Goal: Task Accomplishment & Management: Manage account settings

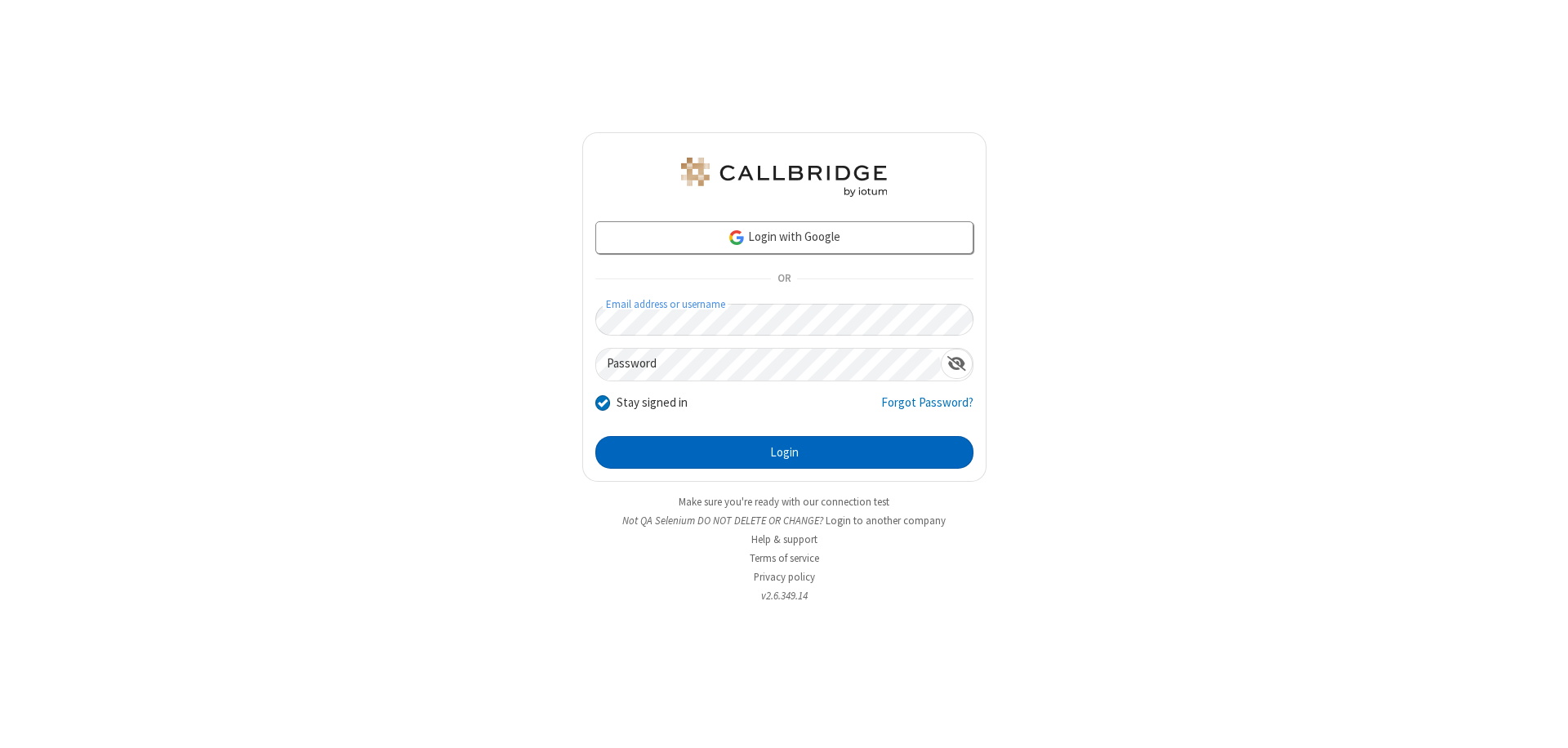
click at [784, 453] on button "Login" at bounding box center [784, 453] width 379 height 32
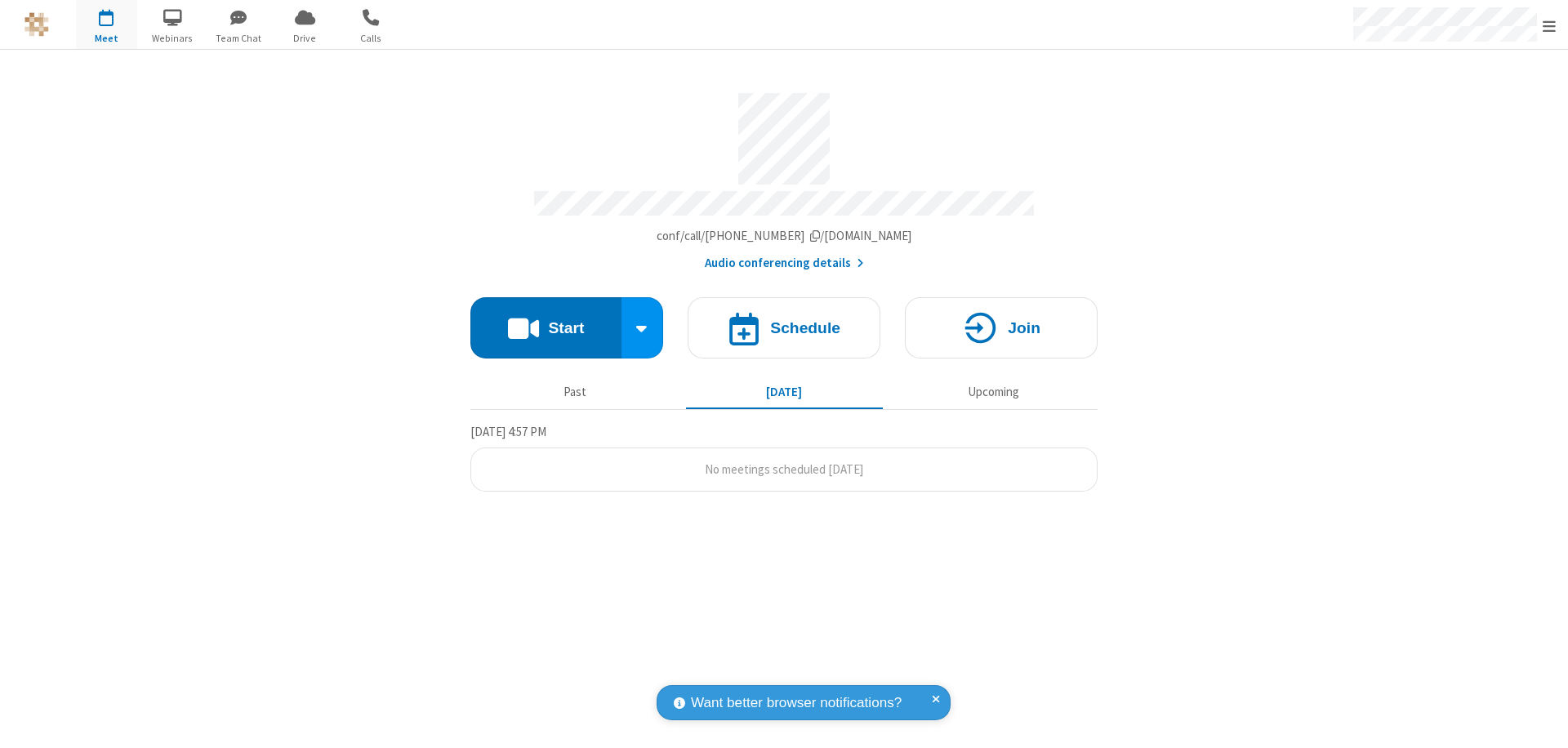
click at [1549, 26] on span "Open menu" at bounding box center [1548, 26] width 13 height 16
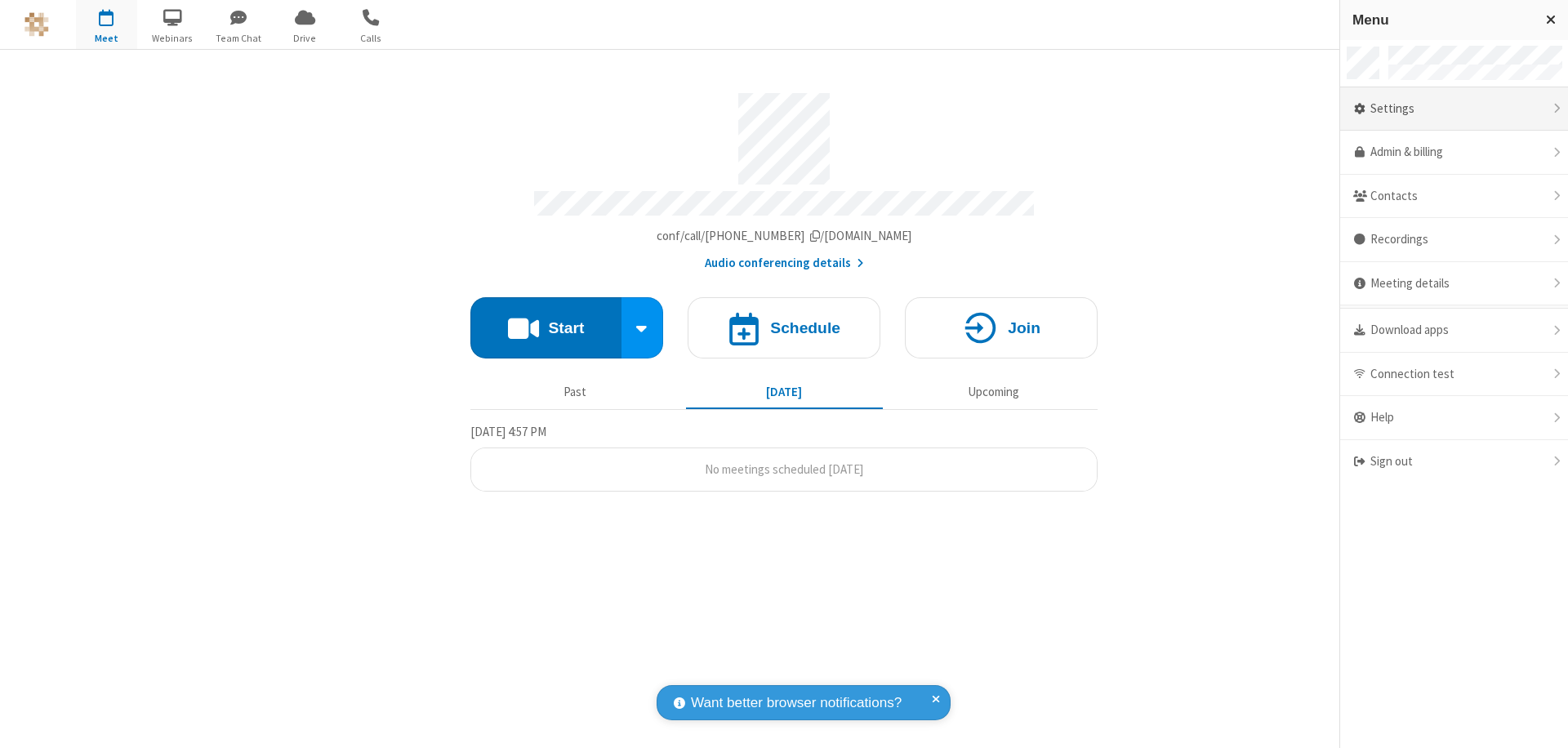
click at [1511, 108] on div "Settings" at bounding box center [1454, 109] width 228 height 44
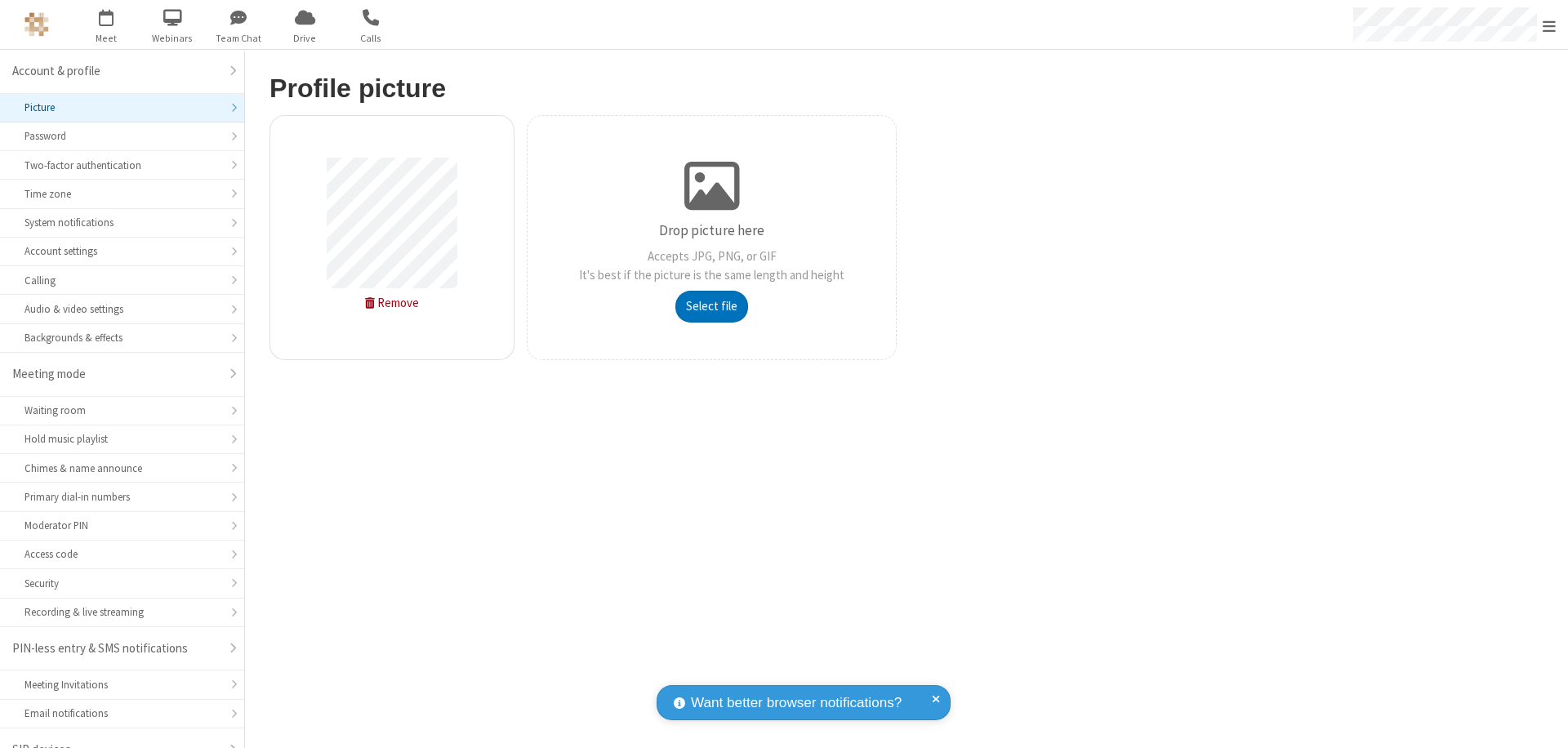
scroll to position [23, 0]
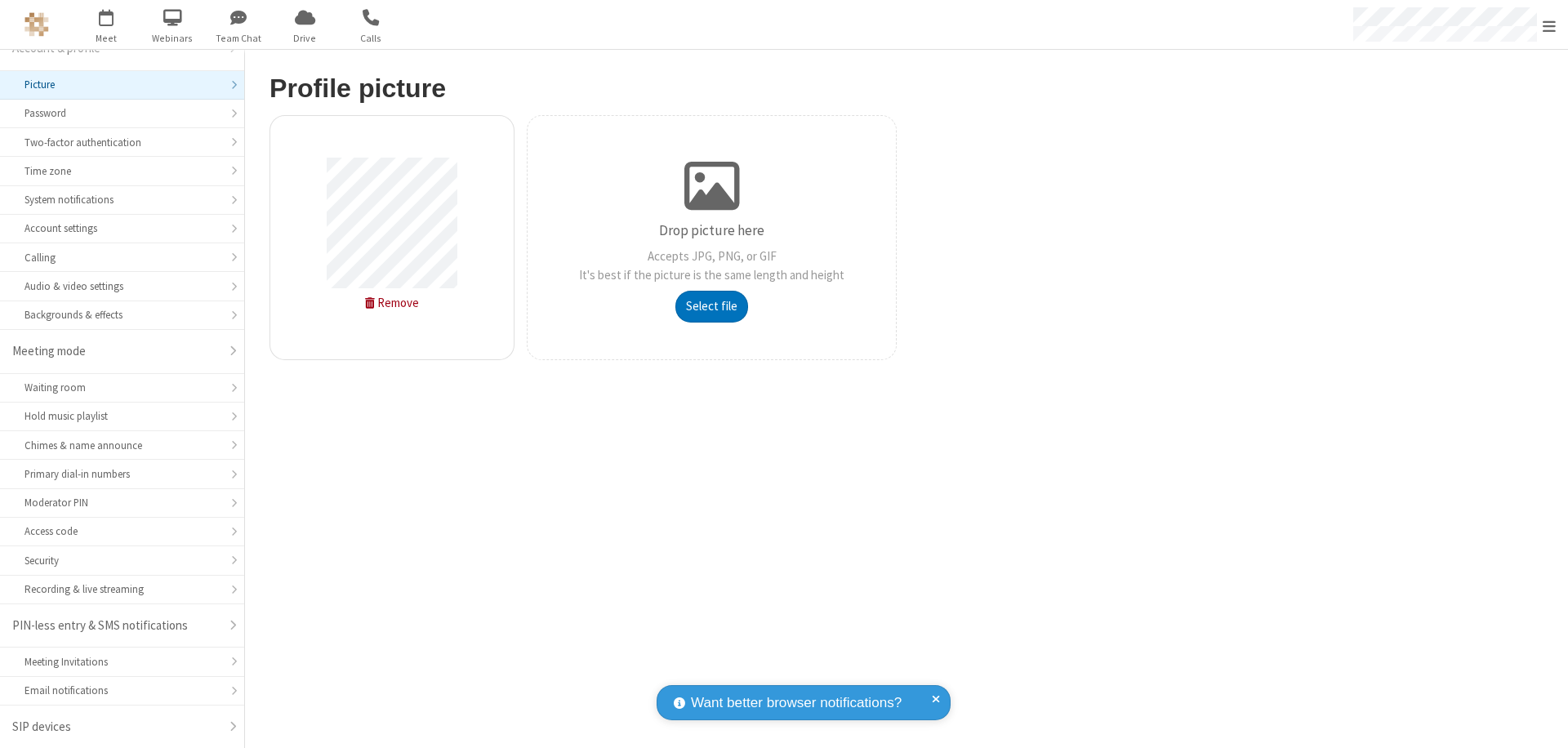
type input "C:\fakepath\avatar_image_test_2.jpg"
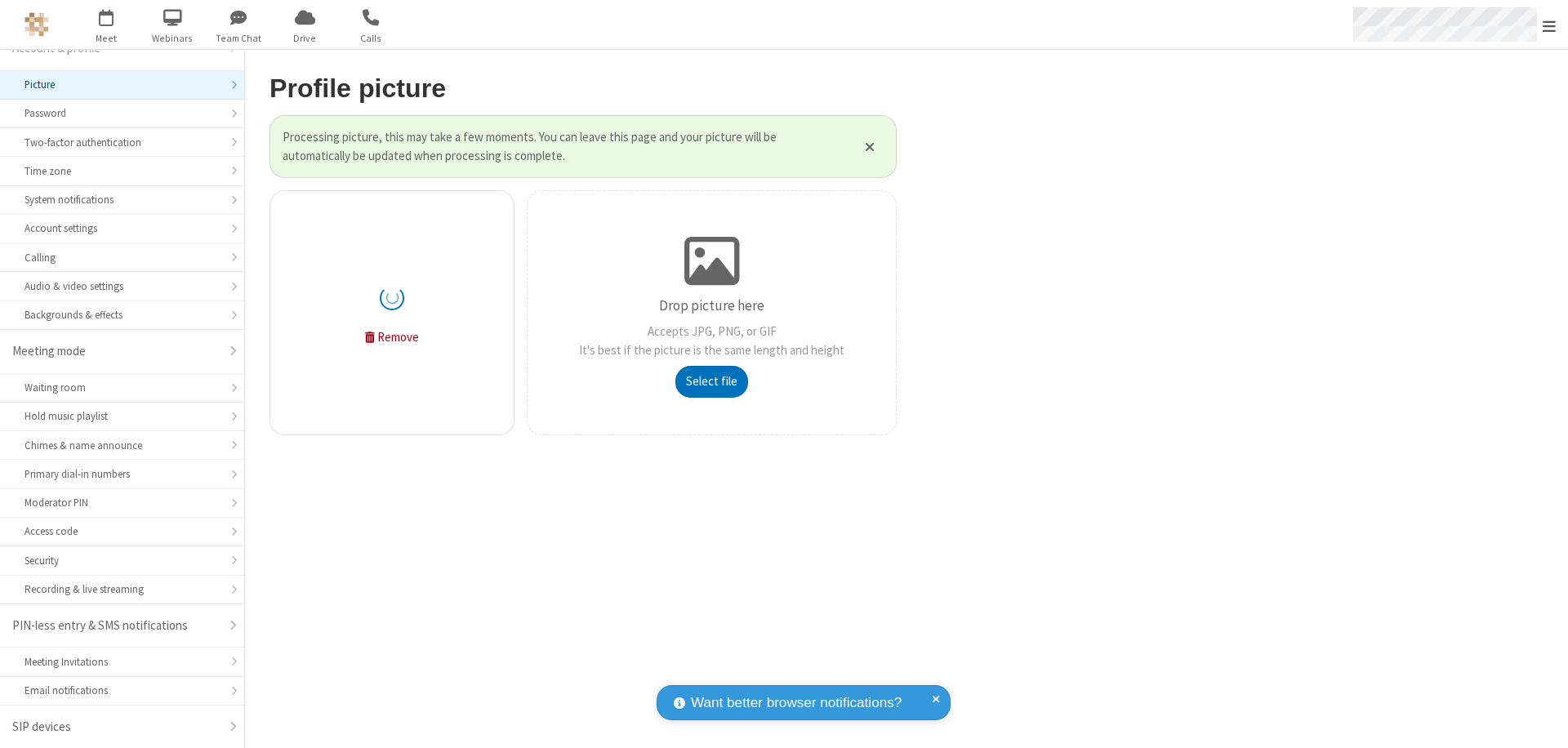
click at [1549, 26] on span "Open menu" at bounding box center [1548, 26] width 13 height 16
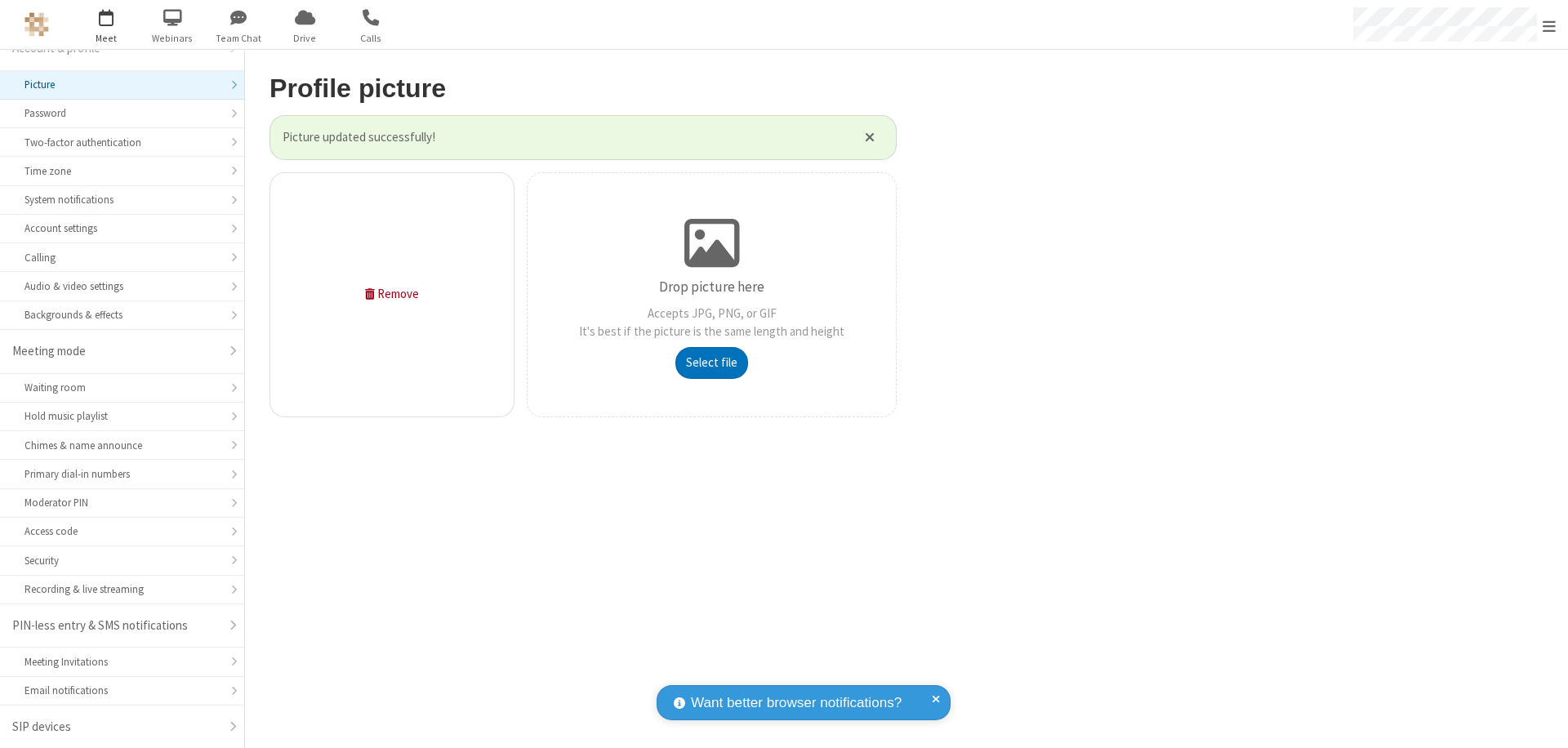
click at [107, 25] on span "button" at bounding box center [107, 17] width 61 height 28
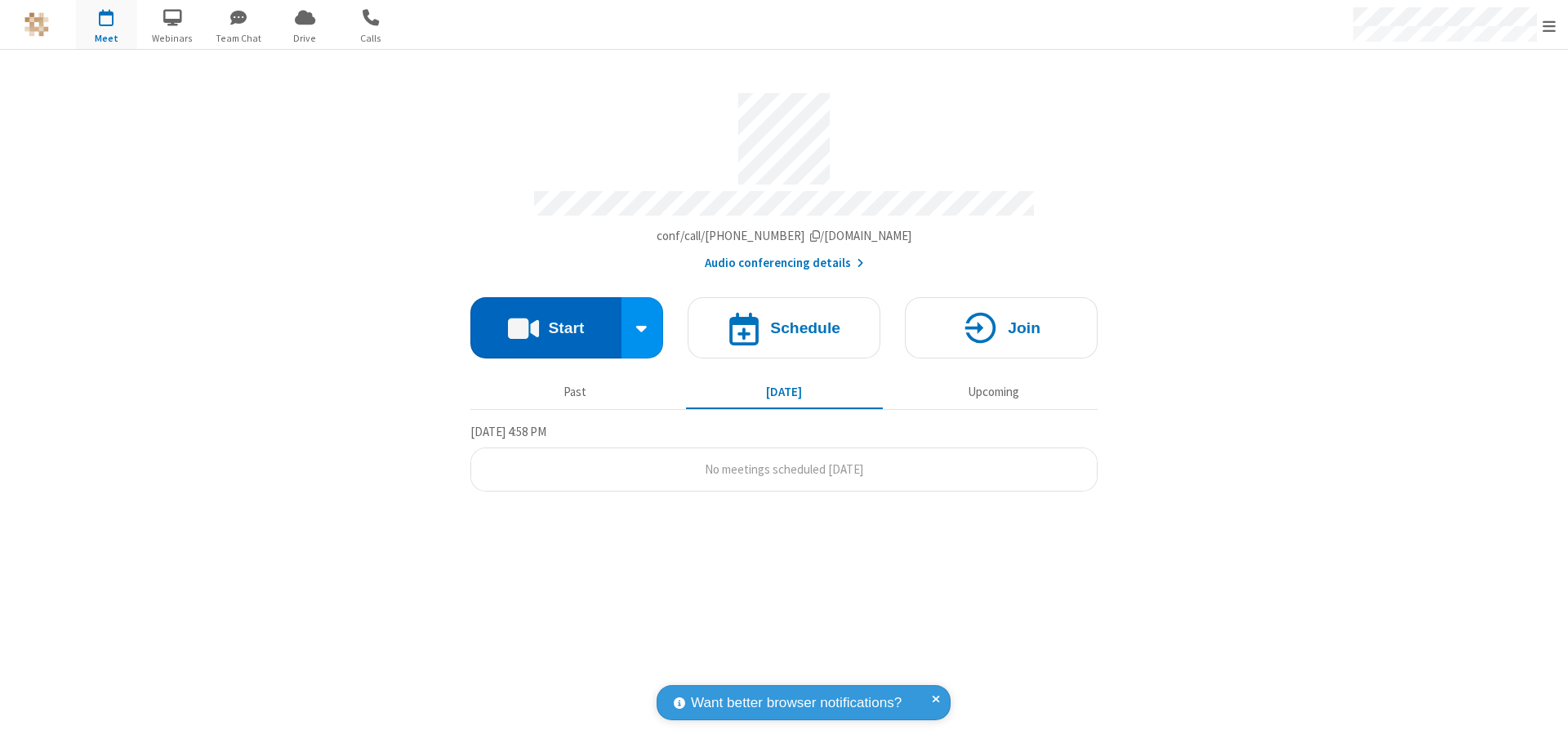
click at [546, 320] on button "Start" at bounding box center [546, 328] width 151 height 61
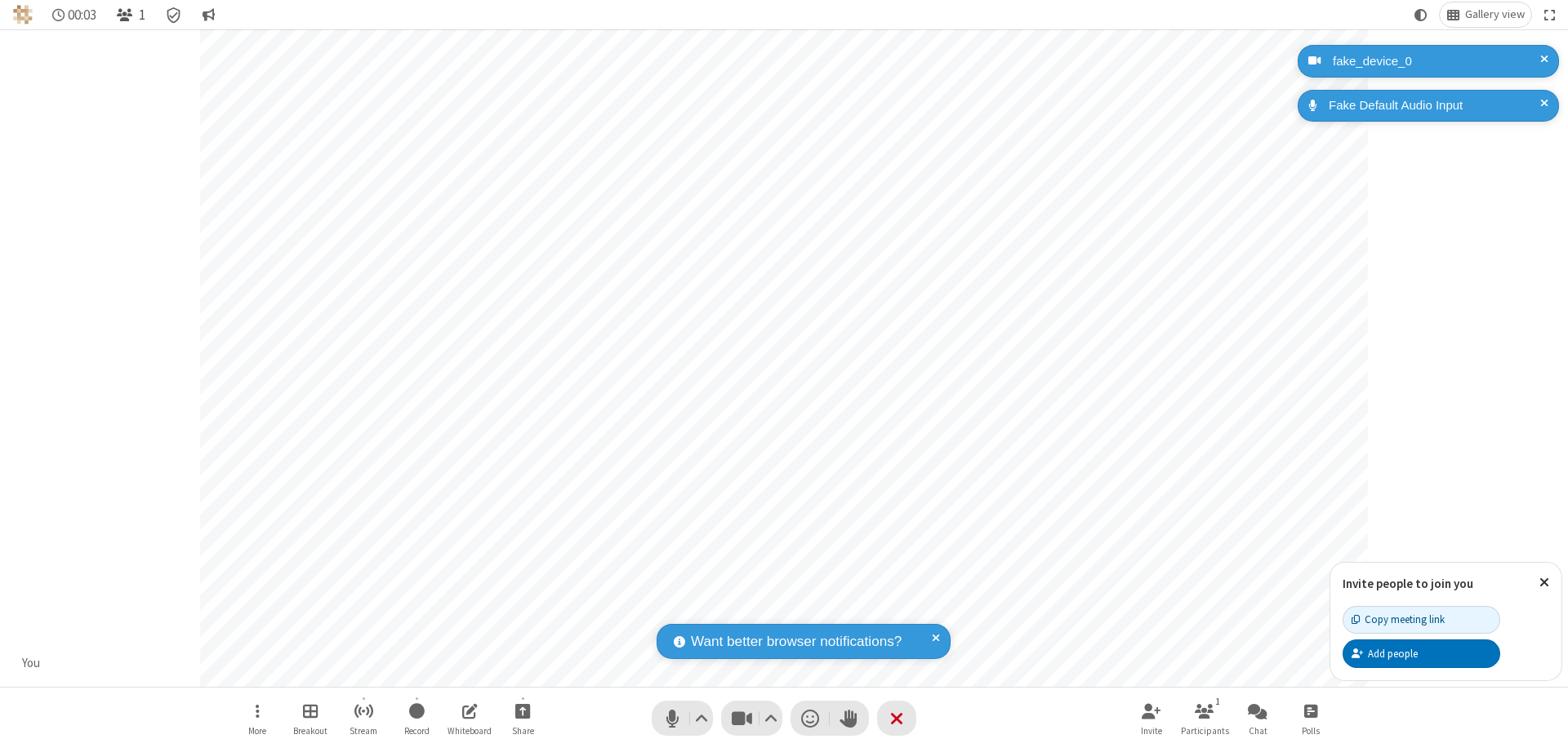
click at [126, 14] on span "Open participant list" at bounding box center [124, 15] width 15 height 15
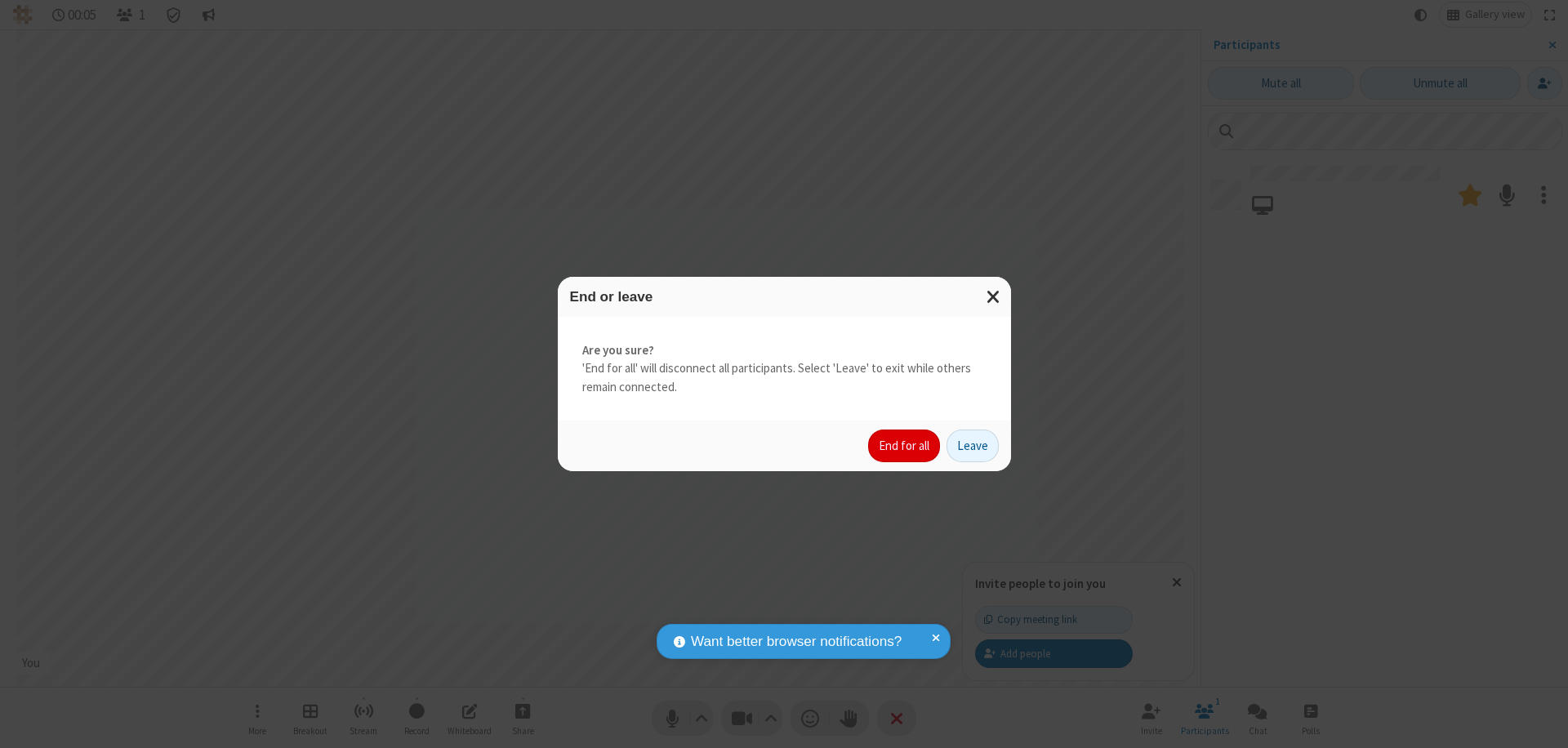
click at [905, 446] on button "End for all" at bounding box center [904, 446] width 72 height 32
